Goal: Information Seeking & Learning: Compare options

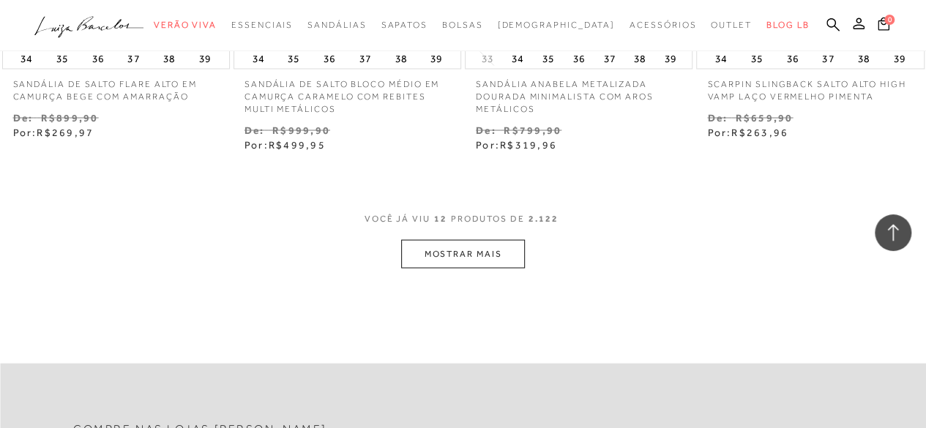
click at [495, 255] on button "MOSTRAR MAIS" at bounding box center [462, 253] width 123 height 29
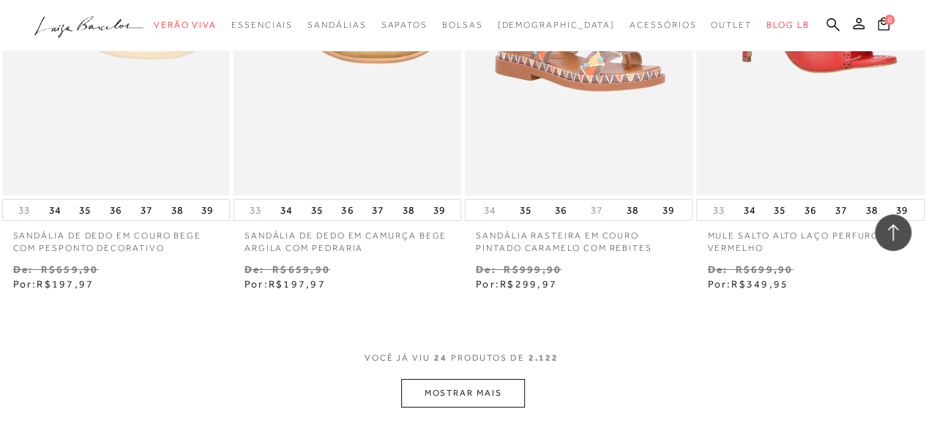
scroll to position [2606, 0]
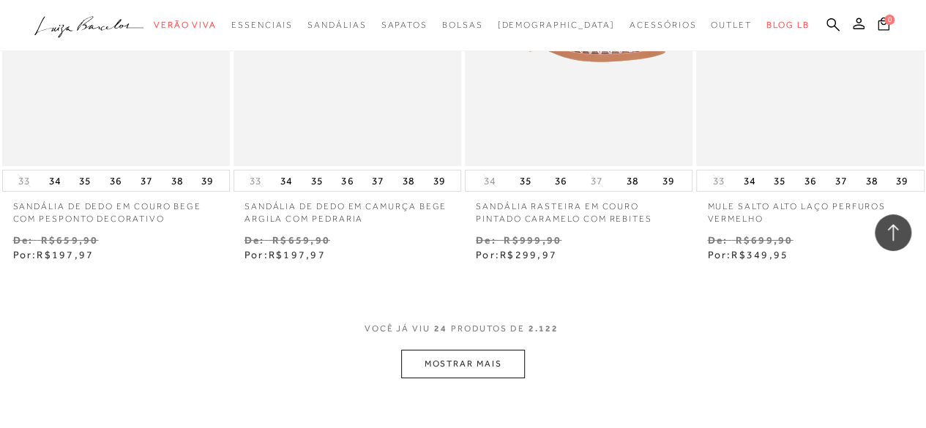
click at [487, 354] on button "MOSTRAR MAIS" at bounding box center [462, 364] width 123 height 29
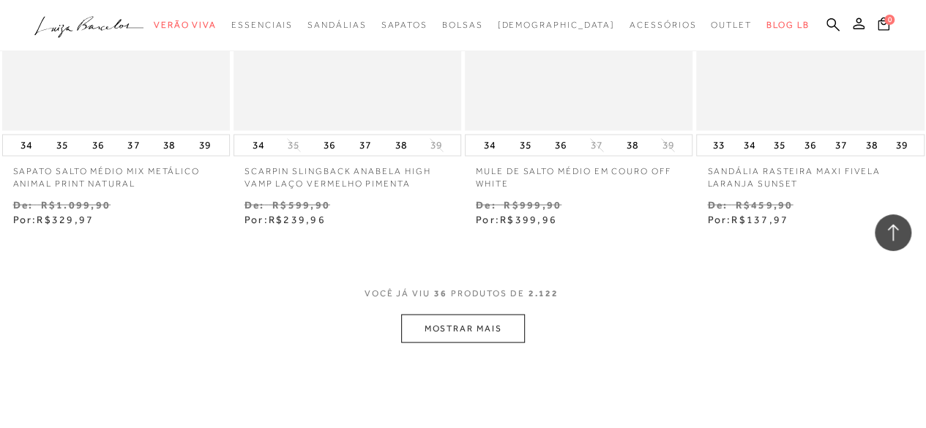
scroll to position [4040, 0]
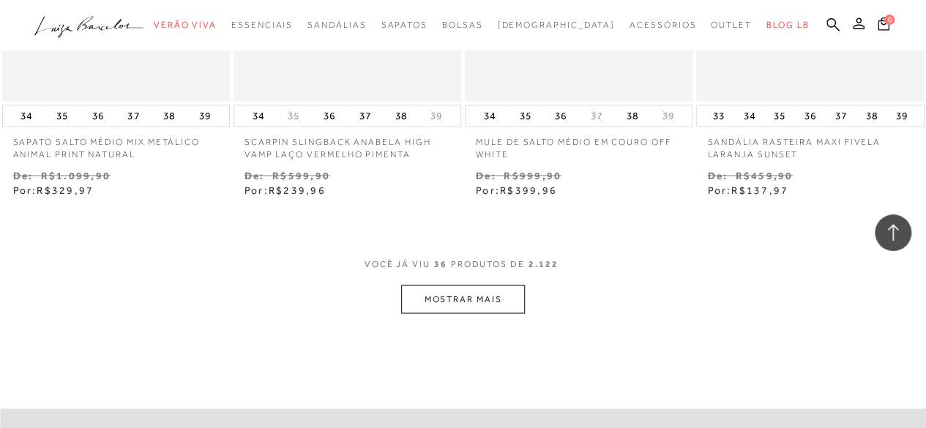
click at [488, 310] on button "MOSTRAR MAIS" at bounding box center [462, 299] width 123 height 29
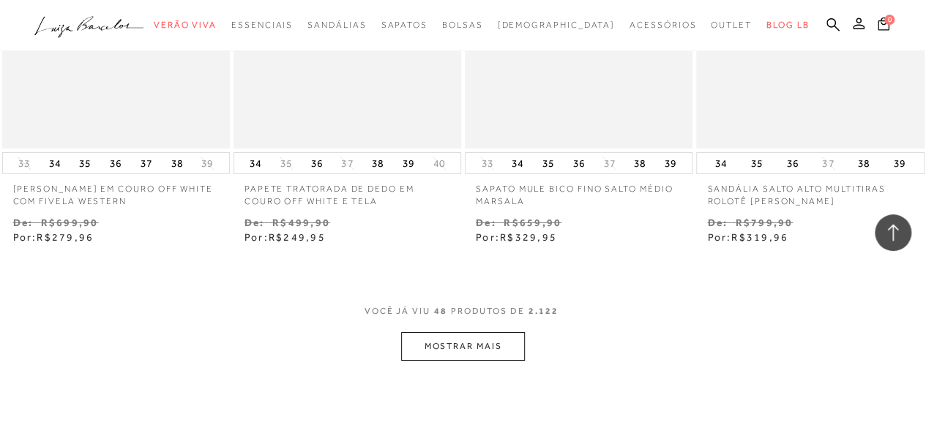
scroll to position [5387, 0]
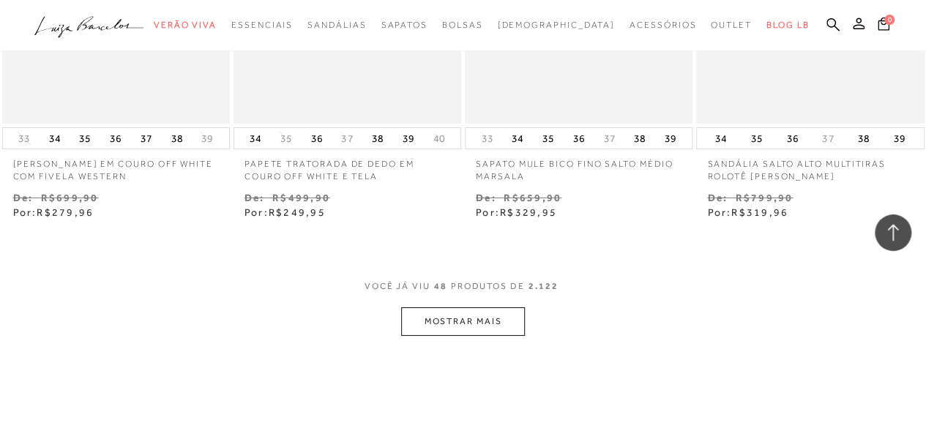
click at [488, 310] on button "MOSTRAR MAIS" at bounding box center [462, 321] width 123 height 29
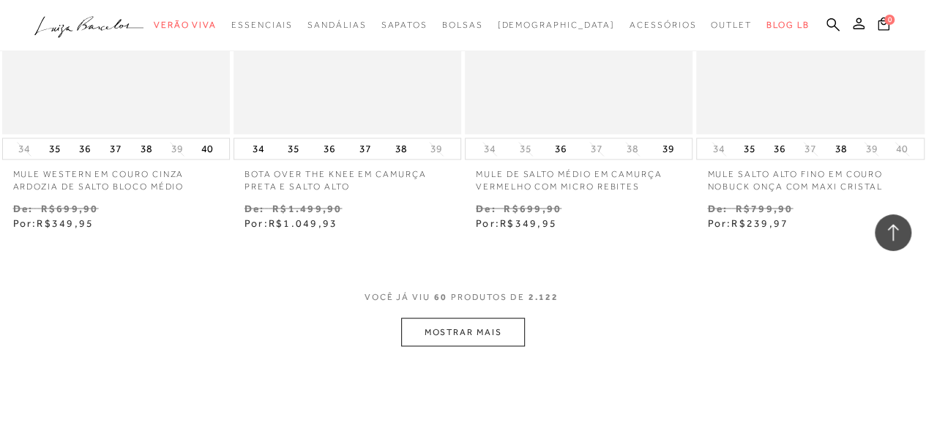
scroll to position [6763, 0]
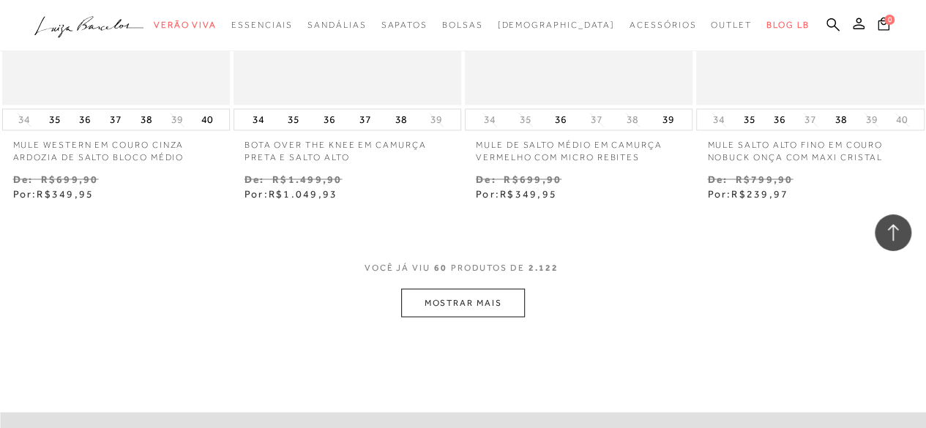
click at [488, 310] on button "MOSTRAR MAIS" at bounding box center [462, 302] width 123 height 29
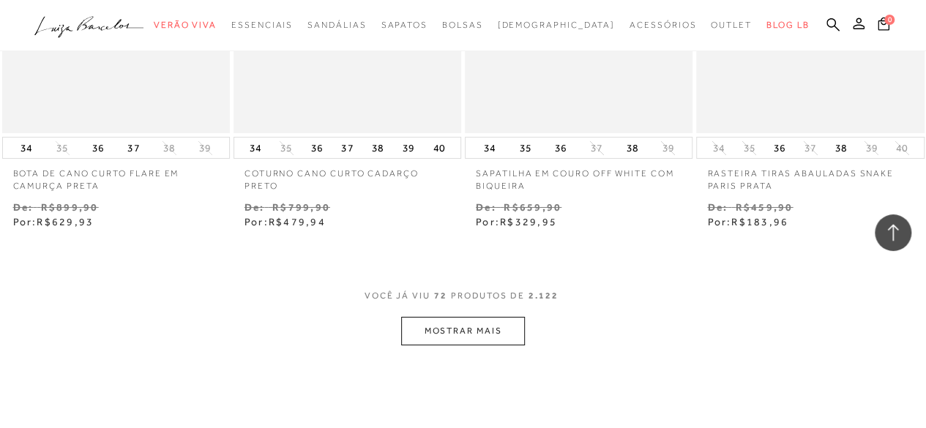
scroll to position [8164, 0]
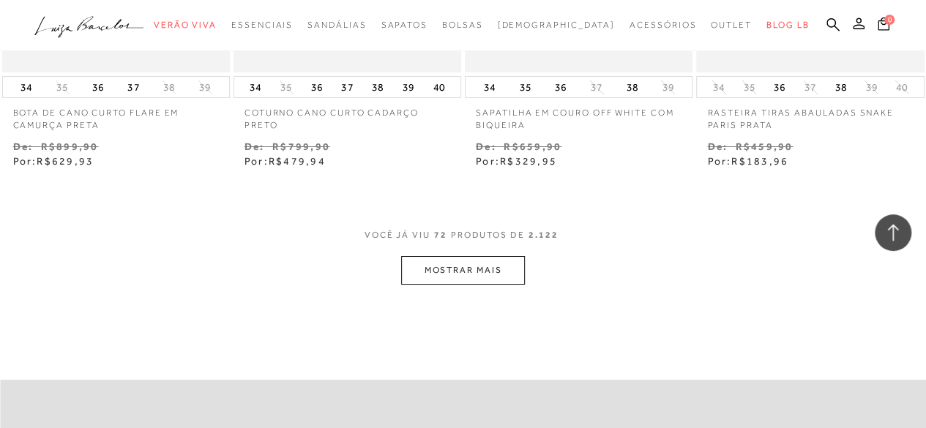
click at [506, 275] on button "MOSTRAR MAIS" at bounding box center [462, 270] width 123 height 29
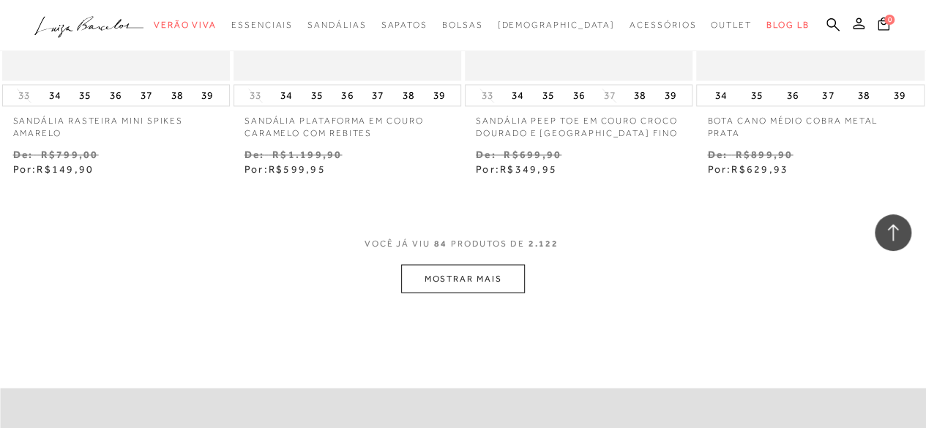
scroll to position [9540, 0]
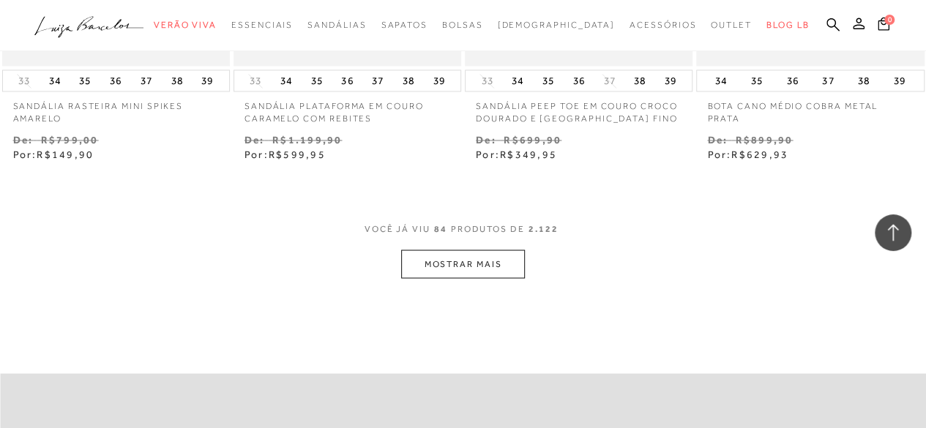
click at [506, 271] on button "MOSTRAR MAIS" at bounding box center [462, 264] width 123 height 29
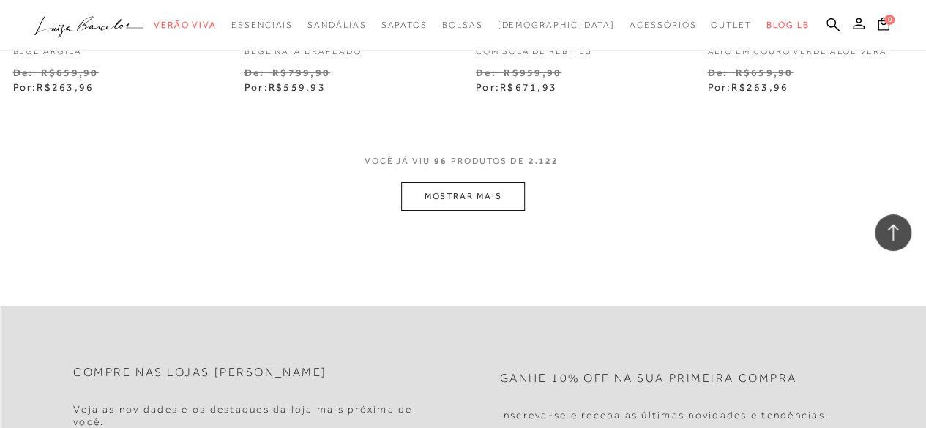
scroll to position [10975, 0]
click at [490, 196] on button "MOSTRAR MAIS" at bounding box center [462, 198] width 123 height 29
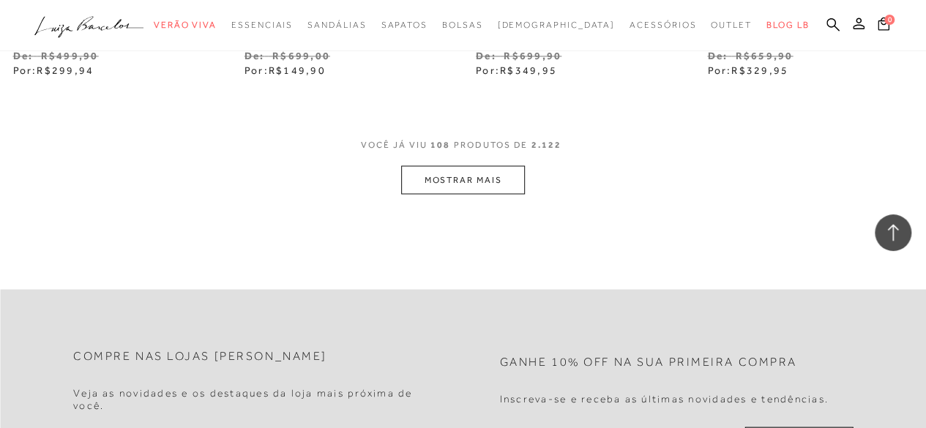
scroll to position [12351, 0]
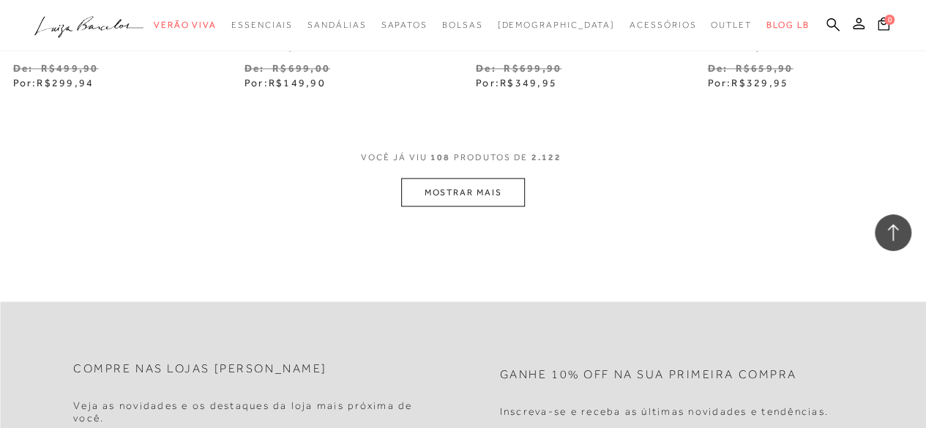
click at [441, 179] on button "MOSTRAR MAIS" at bounding box center [462, 192] width 123 height 29
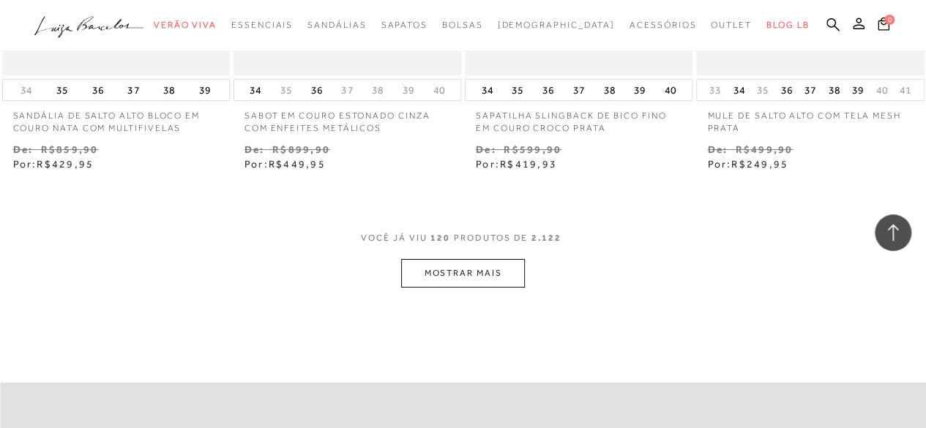
scroll to position [13668, 0]
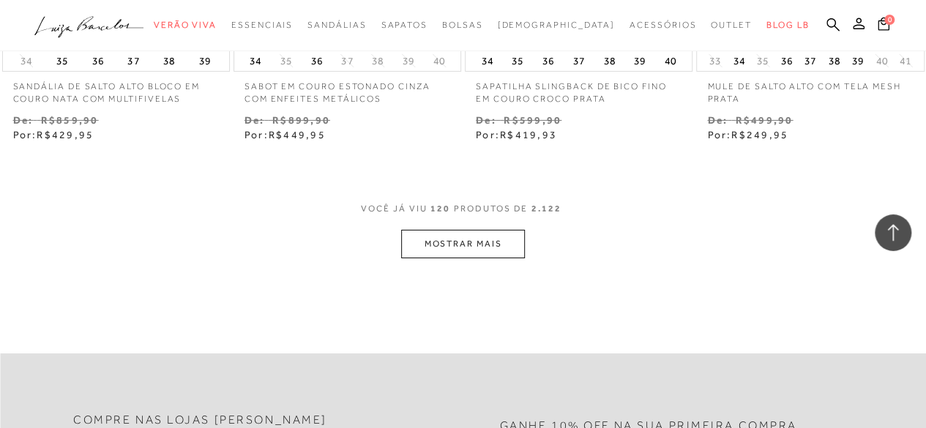
click at [474, 239] on button "MOSTRAR MAIS" at bounding box center [462, 244] width 123 height 29
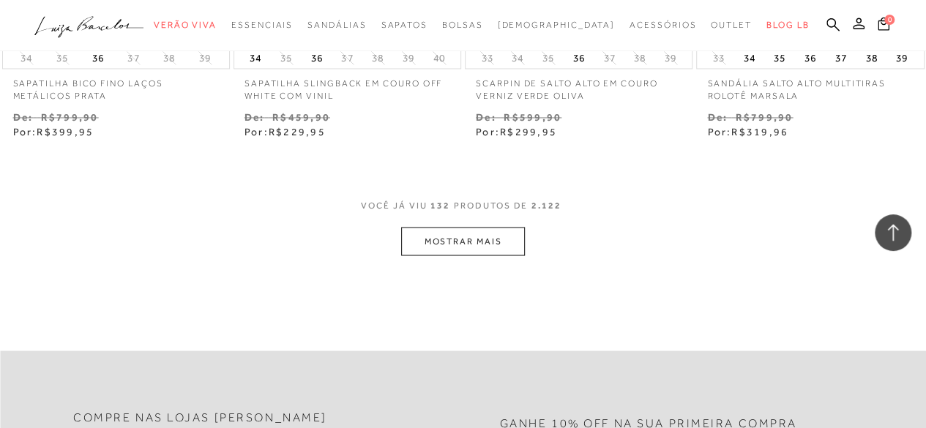
scroll to position [15044, 0]
click at [474, 239] on button "MOSTRAR MAIS" at bounding box center [462, 237] width 123 height 29
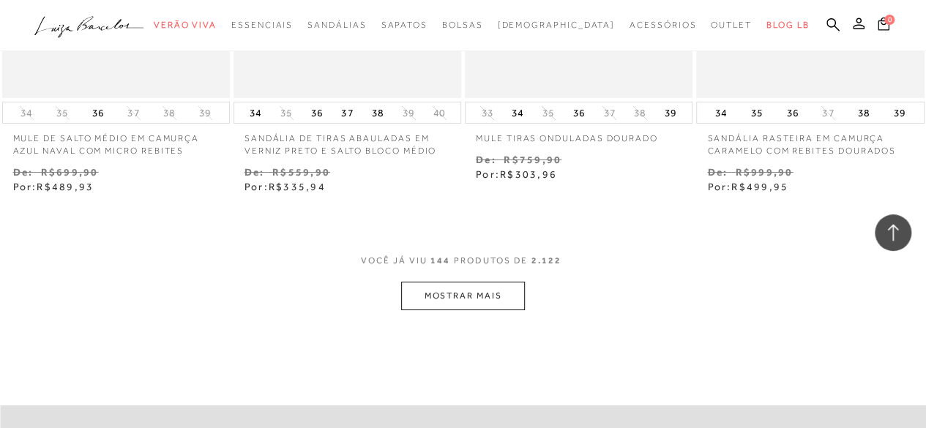
scroll to position [16391, 0]
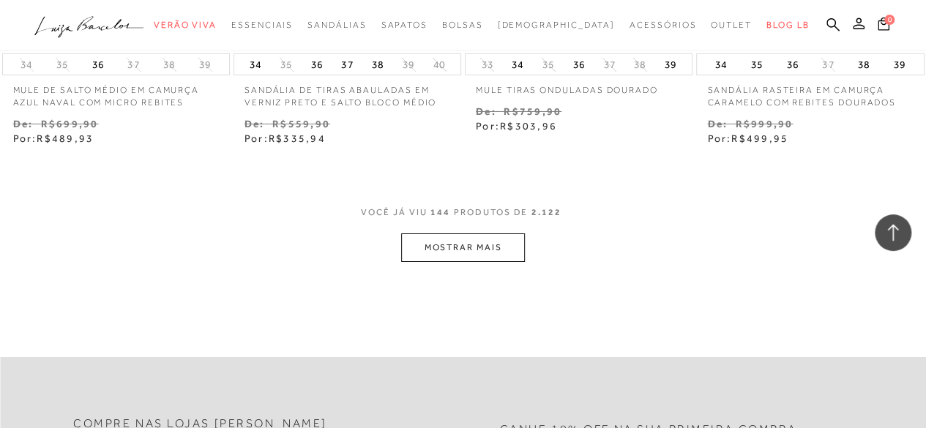
click at [463, 236] on button "MOSTRAR MAIS" at bounding box center [462, 247] width 123 height 29
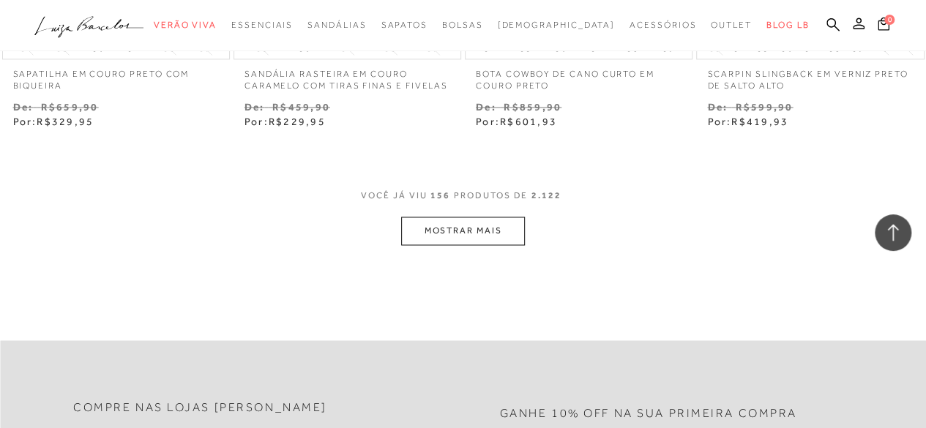
scroll to position [17767, 0]
click at [463, 236] on button "MOSTRAR MAIS" at bounding box center [462, 228] width 123 height 29
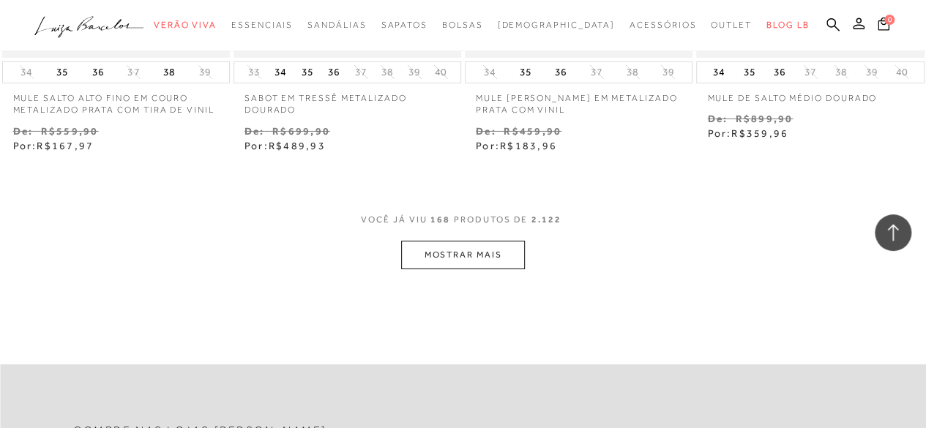
scroll to position [19113, 0]
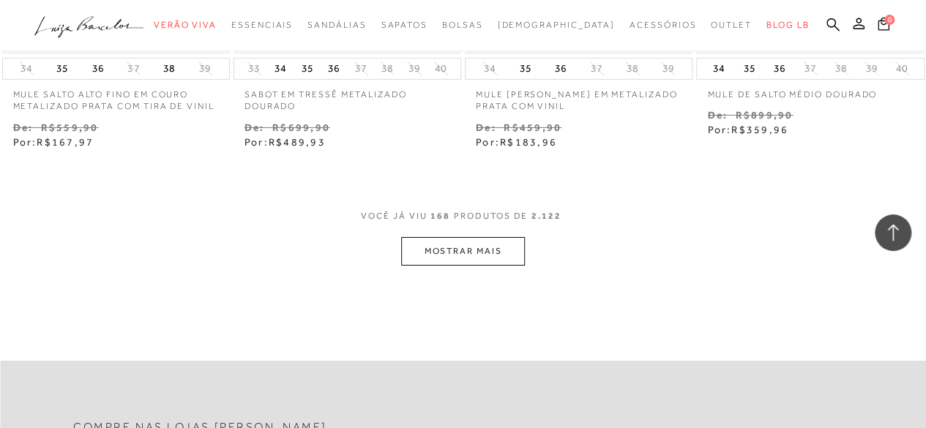
click at [463, 237] on button "MOSTRAR MAIS" at bounding box center [462, 251] width 123 height 29
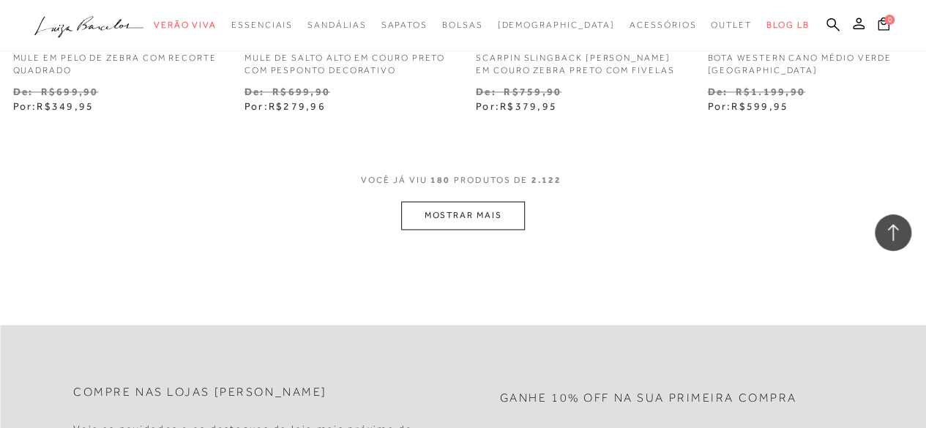
scroll to position [20489, 0]
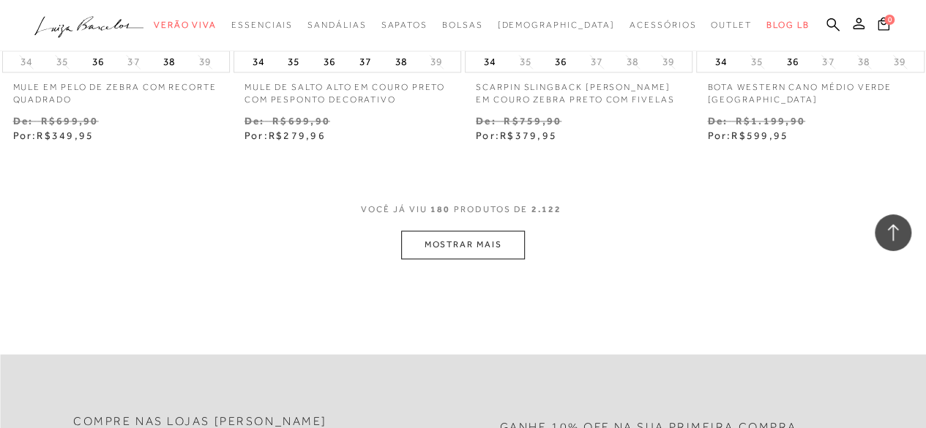
click at [463, 236] on button "MOSTRAR MAIS" at bounding box center [462, 245] width 123 height 29
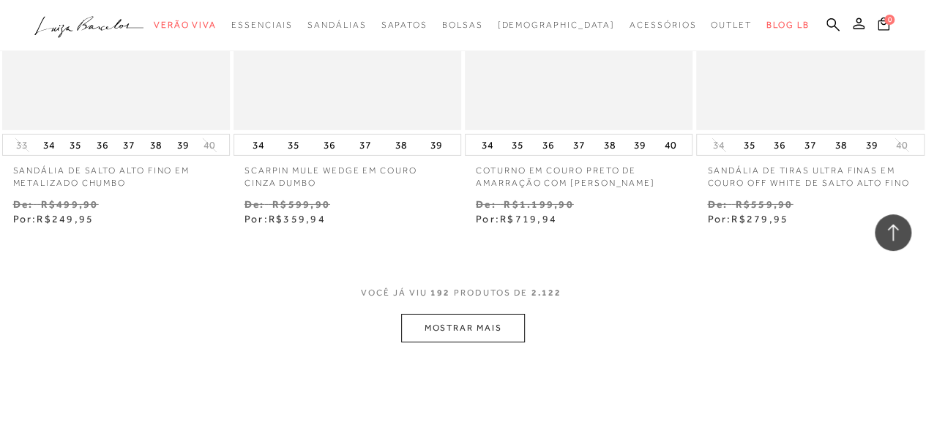
scroll to position [21778, 0]
click at [505, 340] on button "MOSTRAR MAIS" at bounding box center [462, 326] width 123 height 29
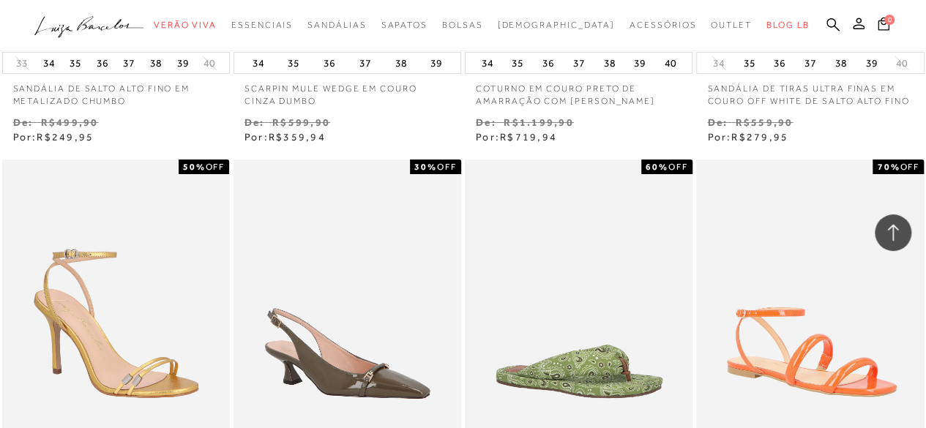
scroll to position [21982, 0]
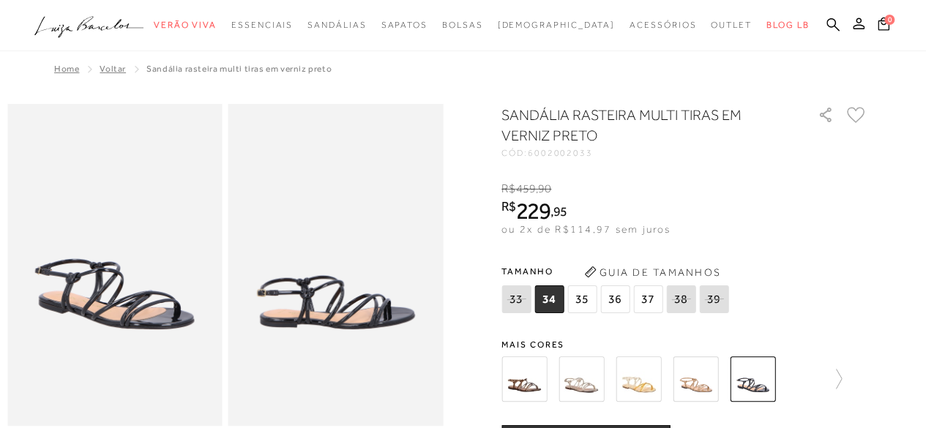
scroll to position [29, 0]
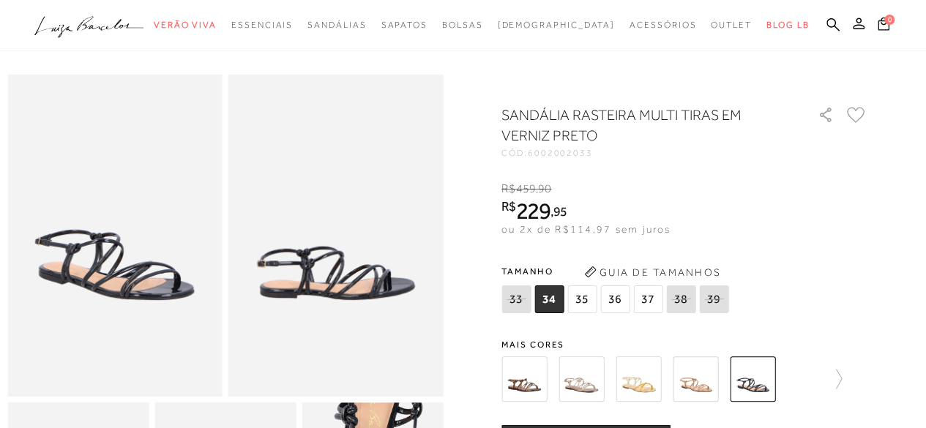
click at [694, 393] on img at bounding box center [695, 378] width 45 height 45
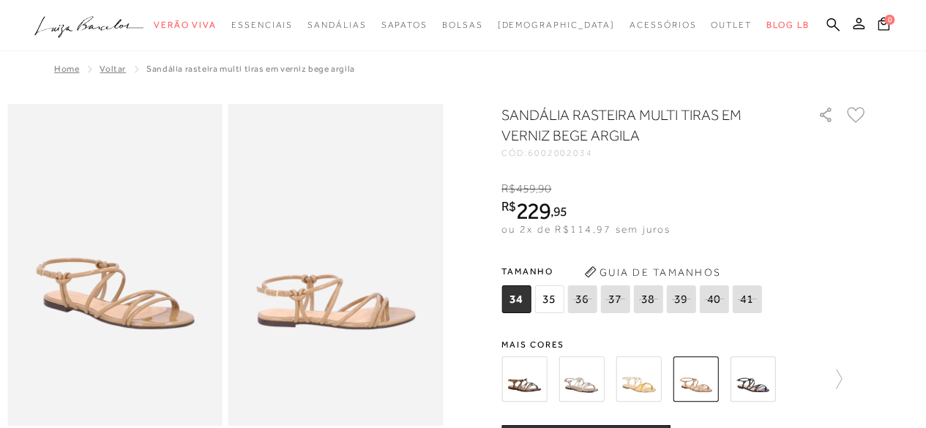
click at [647, 384] on img at bounding box center [638, 378] width 45 height 45
